Goal: Task Accomplishment & Management: Manage account settings

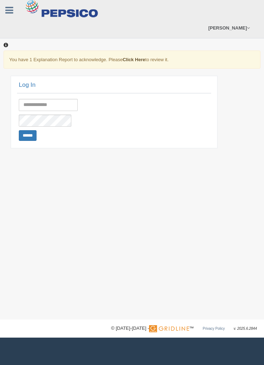
click at [137, 57] on link "Click Here" at bounding box center [134, 59] width 23 height 5
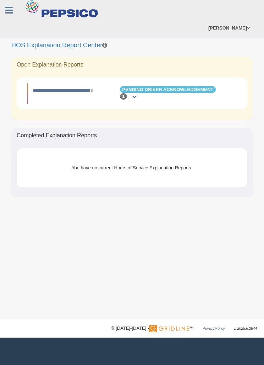
click at [192, 88] on span "Pending Driver Acknowledgement" at bounding box center [168, 89] width 96 height 7
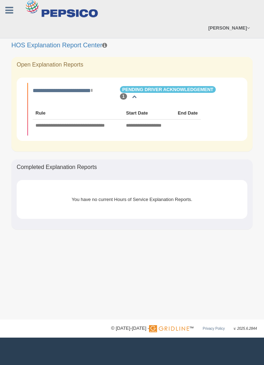
click at [176, 90] on span "Pending Driver Acknowledgement" at bounding box center [168, 89] width 96 height 7
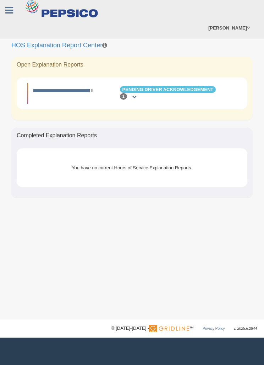
click at [183, 86] on span "Pending Driver Acknowledgement" at bounding box center [168, 89] width 96 height 7
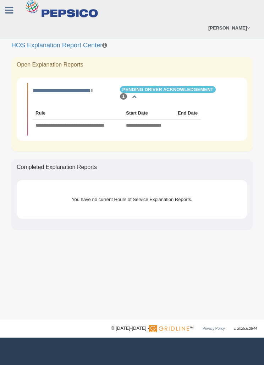
click at [127, 96] on div "1" at bounding box center [128, 96] width 20 height 7
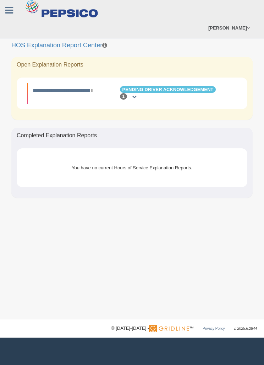
click at [130, 94] on div "1" at bounding box center [128, 96] width 20 height 7
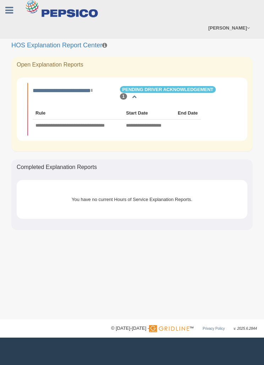
click at [162, 200] on div "You have no current Hours of Service Explanation Reports." at bounding box center [132, 198] width 199 height 17
click at [181, 120] on td at bounding box center [188, 125] width 26 height 12
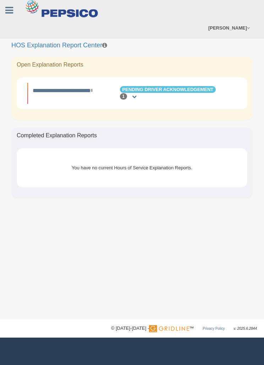
click at [186, 97] on div "**********" at bounding box center [132, 93] width 206 height 14
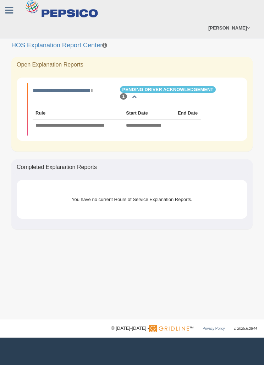
click at [84, 88] on link "**********" at bounding box center [63, 90] width 60 height 5
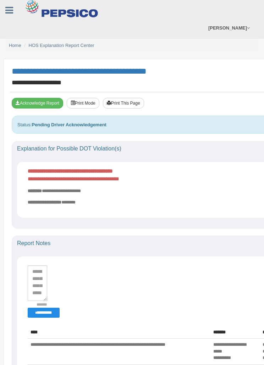
click at [45, 101] on button "Acknowledge Report" at bounding box center [38, 103] width 52 height 11
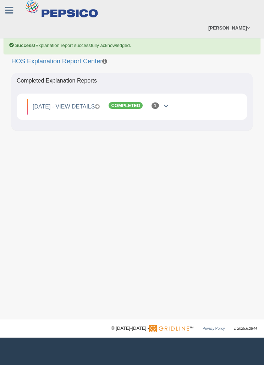
click at [170, 102] on div "1" at bounding box center [160, 105] width 20 height 7
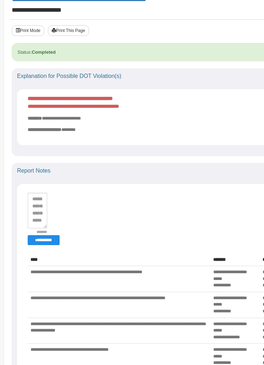
scroll to position [112, 0]
